Goal: Find contact information: Find contact information

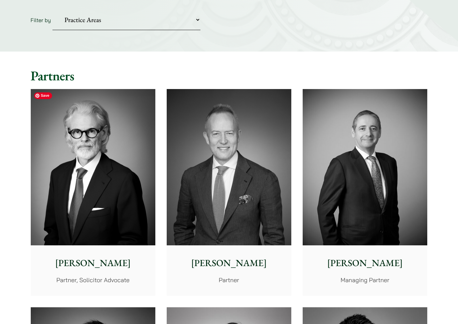
scroll to position [101, 0]
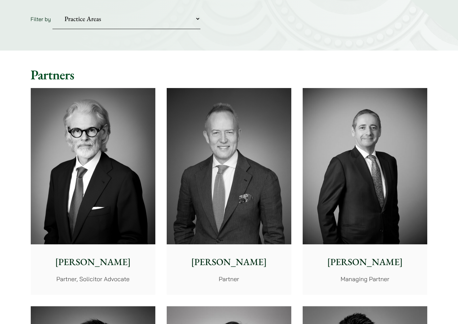
click at [222, 258] on p "[PERSON_NAME]" at bounding box center [229, 262] width 114 height 14
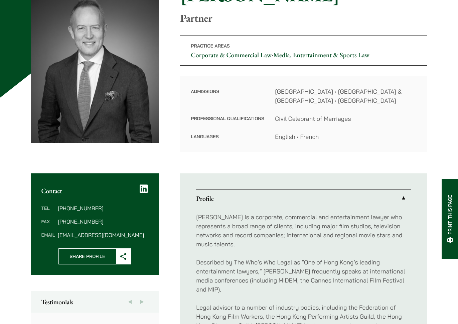
scroll to position [91, 0]
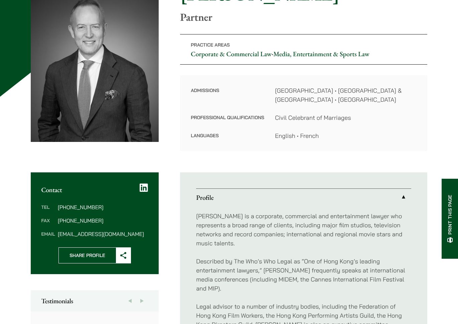
drag, startPoint x: 380, startPoint y: 57, endPoint x: 279, endPoint y: 56, distance: 101.3
click at [279, 56] on p "Practice Areas Corporate & Commercial Law • Media, Entertainment & Sports Law" at bounding box center [303, 49] width 247 height 30
click at [387, 52] on p "Practice Areas Corporate & Commercial Law • Media, Entertainment & Sports Law" at bounding box center [303, 49] width 247 height 30
drag, startPoint x: 382, startPoint y: 55, endPoint x: 278, endPoint y: 53, distance: 104.6
click at [278, 53] on p "Practice Areas Corporate & Commercial Law • Media, Entertainment & Sports Law" at bounding box center [303, 49] width 247 height 30
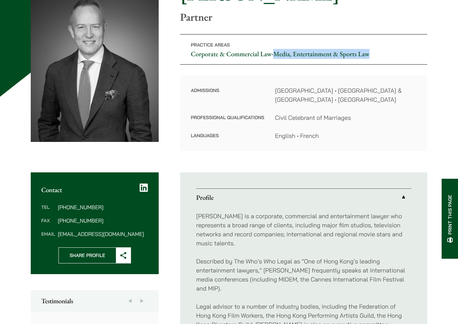
copy link "Media, Entertainment & Sports Law"
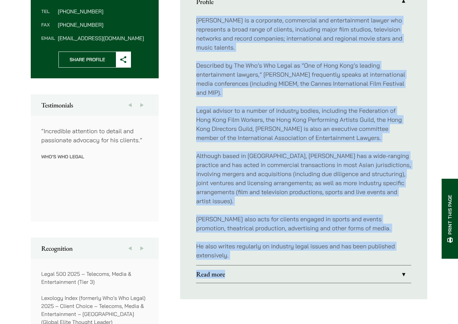
scroll to position [368, 0]
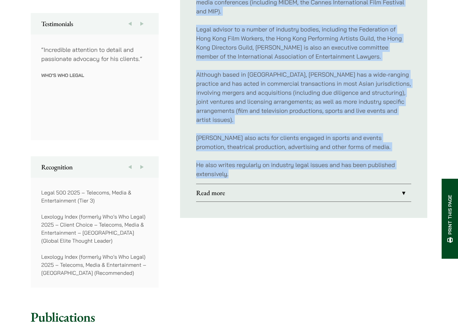
drag, startPoint x: 196, startPoint y: 140, endPoint x: 234, endPoint y: 168, distance: 46.9
click at [234, 168] on div "[PERSON_NAME] is a corporate, commercial and entertainment lawyer who represent…" at bounding box center [303, 56] width 215 height 254
copy div "Lore ip d sitametco, adipiscing eli seddoeiusmodt incidi utl etdolorema a enima…"
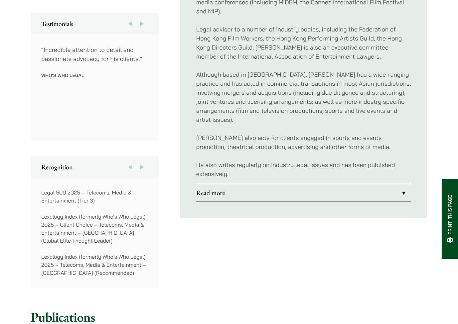
click at [191, 254] on div "Profile [PERSON_NAME] is a corporate, commercial and entertainment lawyer who r…" at bounding box center [303, 91] width 247 height 392
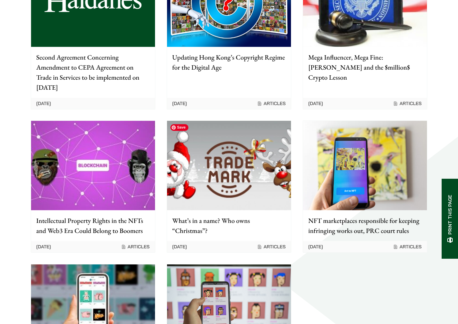
scroll to position [743, 0]
